Goal: Navigation & Orientation: Find specific page/section

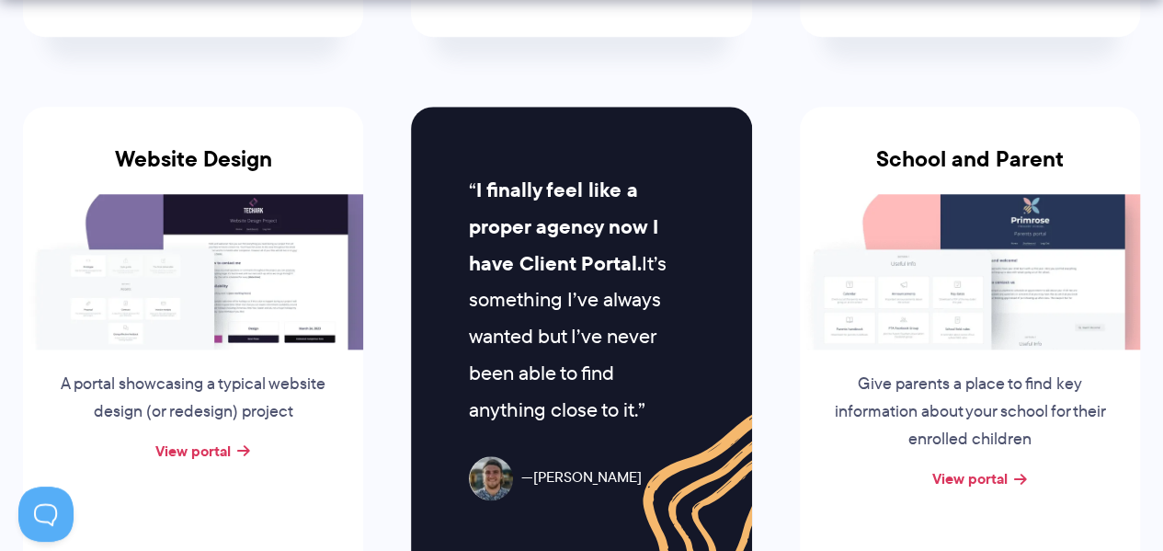
scroll to position [919, 0]
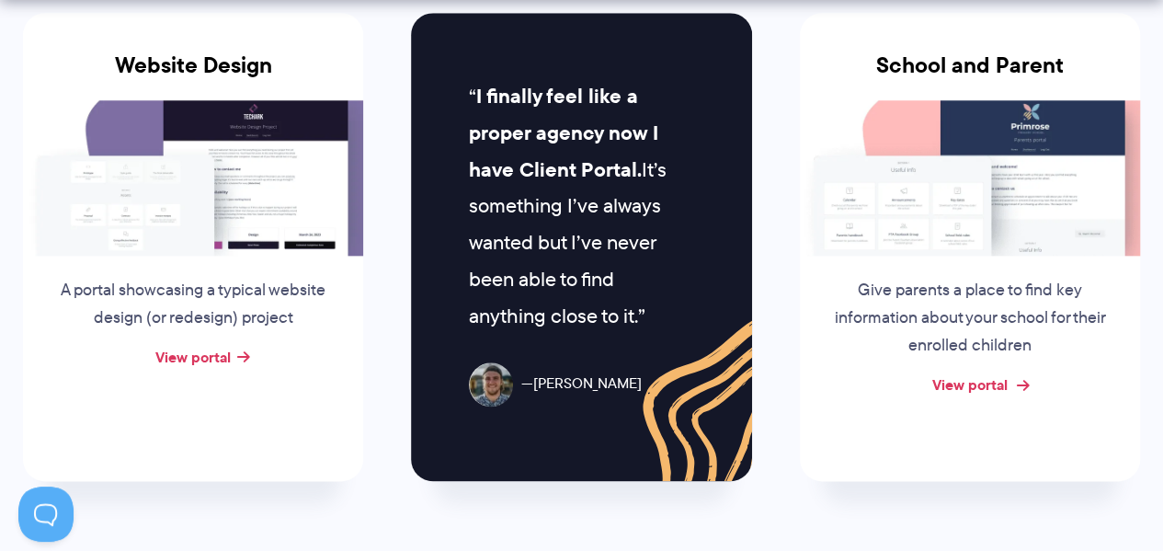
click at [999, 379] on link "View portal" at bounding box center [969, 384] width 75 height 22
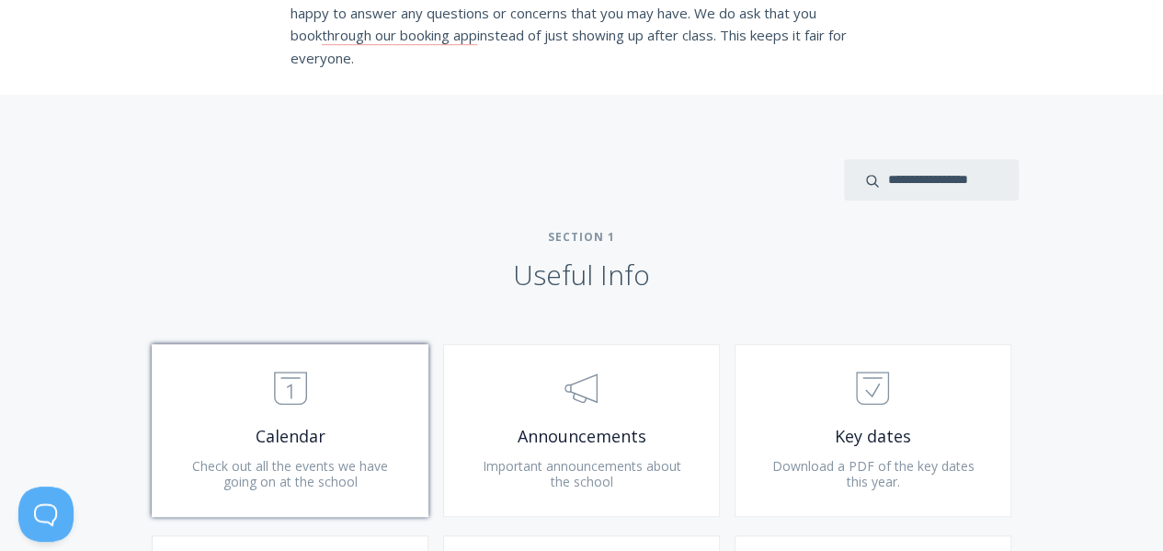
click at [307, 437] on span "Calendar" at bounding box center [290, 436] width 220 height 21
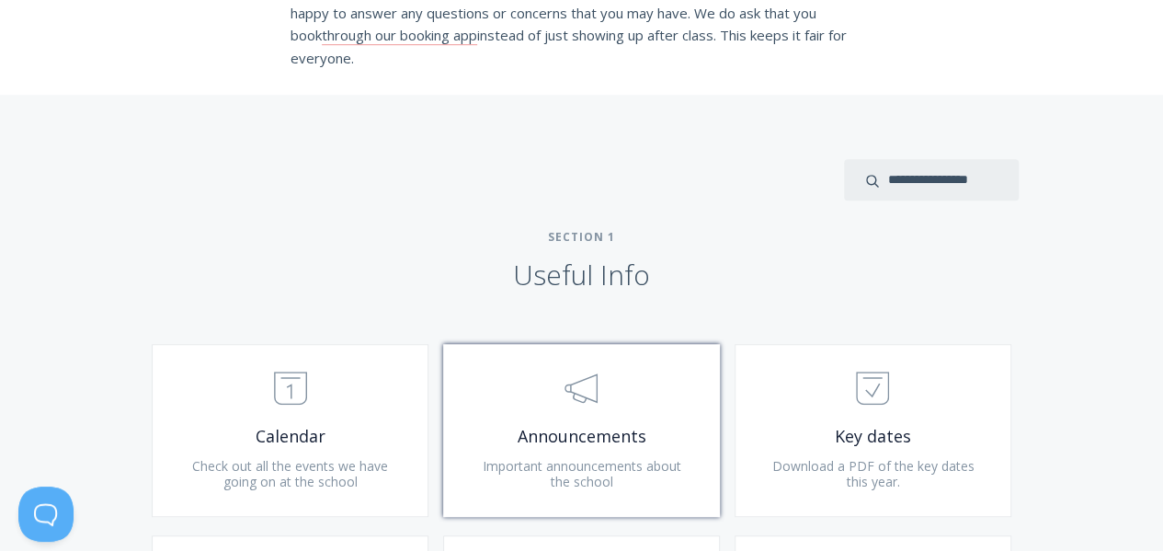
click at [570, 435] on span "Announcements" at bounding box center [581, 436] width 220 height 21
